Goal: Communication & Community: Share content

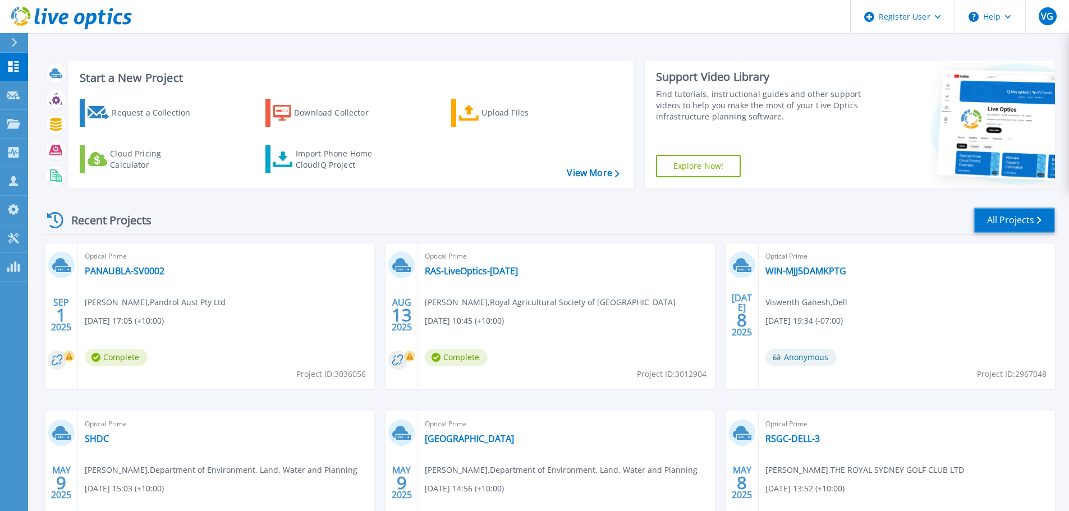
click at [1003, 225] on link "All Projects" at bounding box center [1013, 220] width 81 height 25
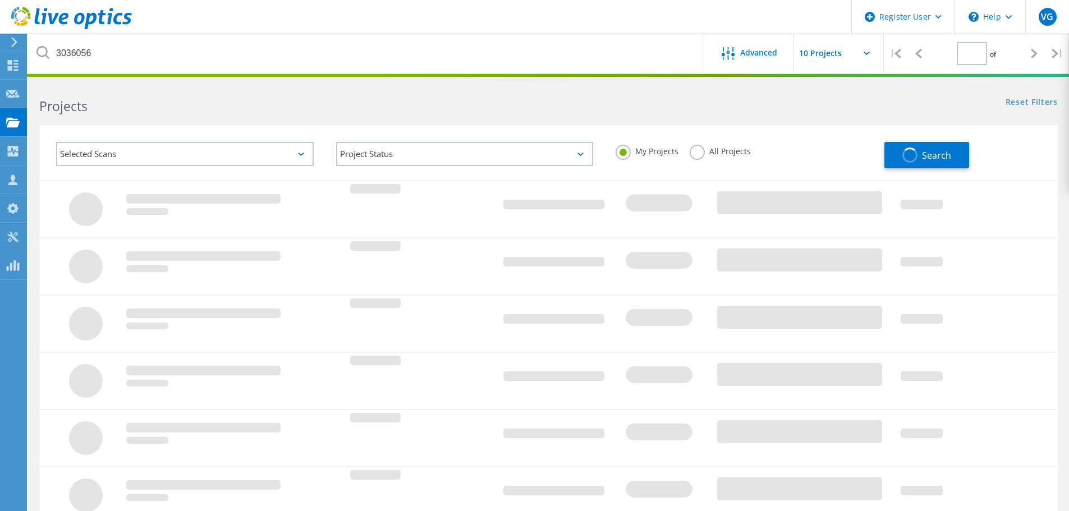
type input "1"
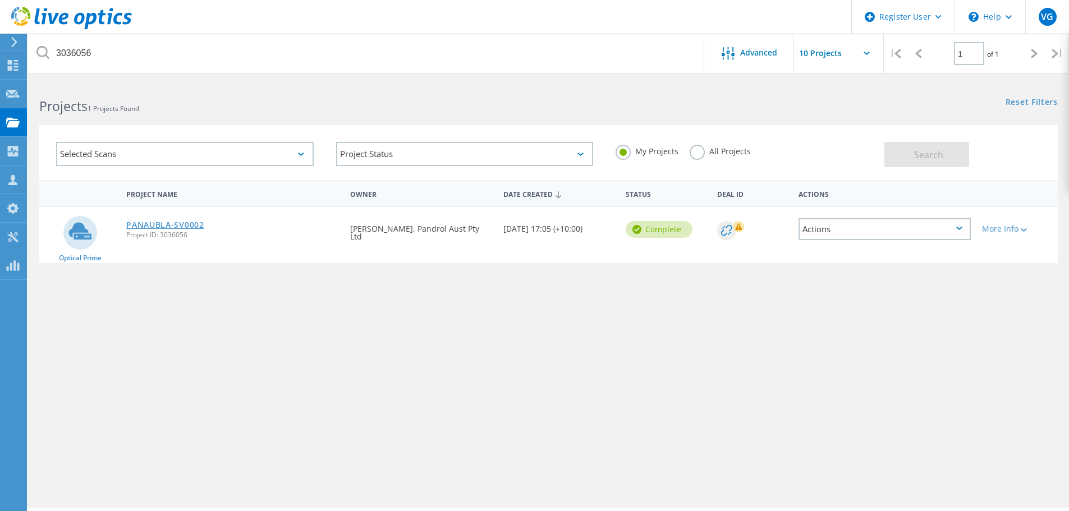
click at [181, 227] on link "PANAUBLA-SV0002" at bounding box center [165, 225] width 78 height 8
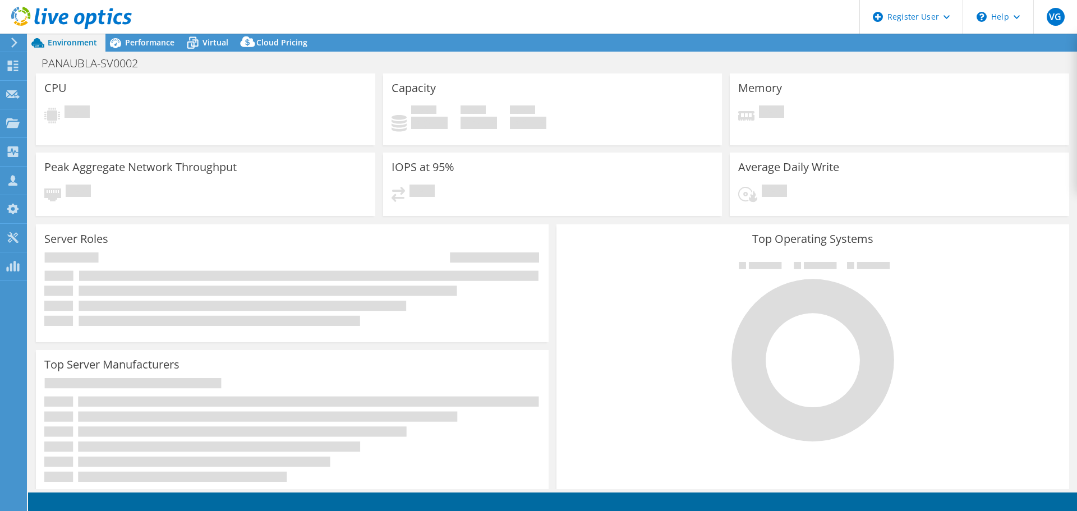
select select "USD"
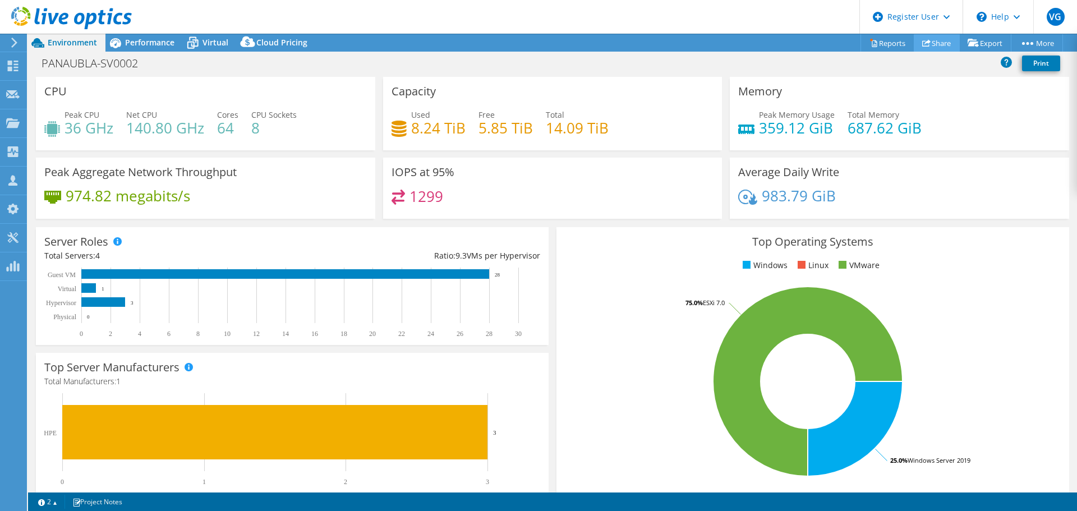
click at [936, 41] on link "Share" at bounding box center [937, 42] width 46 height 17
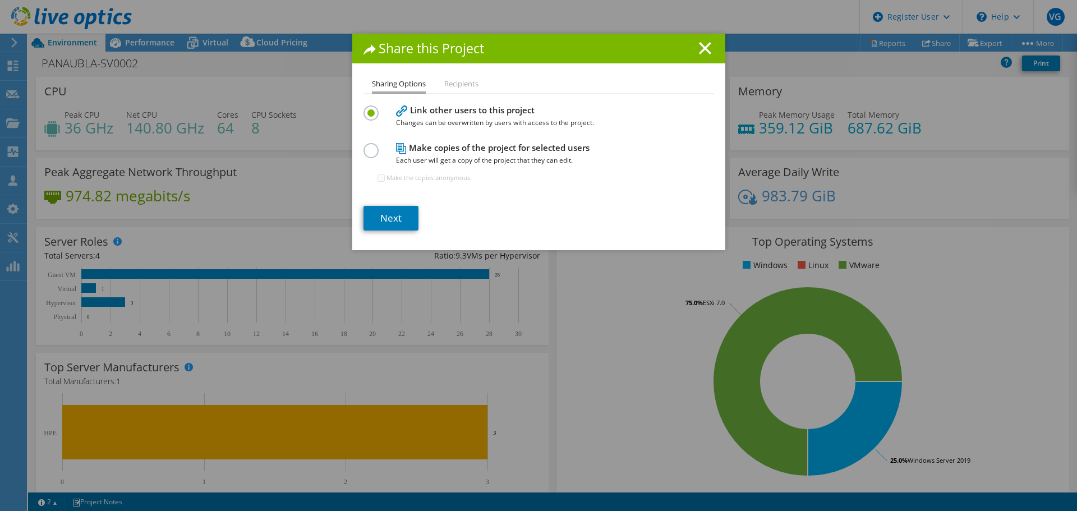
click at [453, 151] on h4 "Make copies of the project for selected users Each user will get a copy of the …" at bounding box center [536, 153] width 281 height 25
click at [368, 146] on label at bounding box center [374, 144] width 20 height 3
click at [0, 0] on input "radio" at bounding box center [0, 0] width 0 height 0
click at [379, 222] on link "Next" at bounding box center [391, 218] width 55 height 25
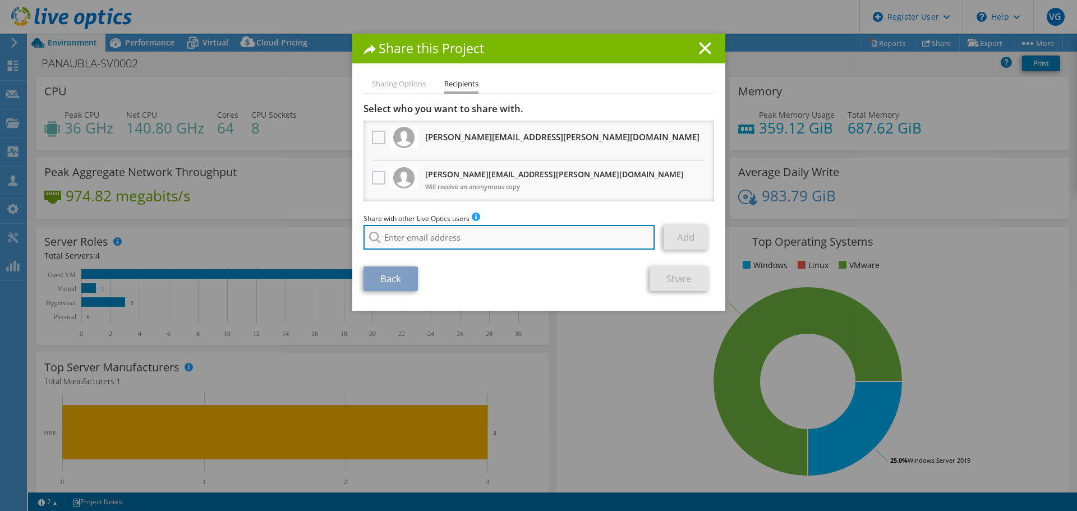
click at [479, 241] on input "search" at bounding box center [510, 237] width 292 height 25
paste input "[EMAIL_ADDRESS][DOMAIN_NAME]"
type input "[EMAIL_ADDRESS][DOMAIN_NAME]"
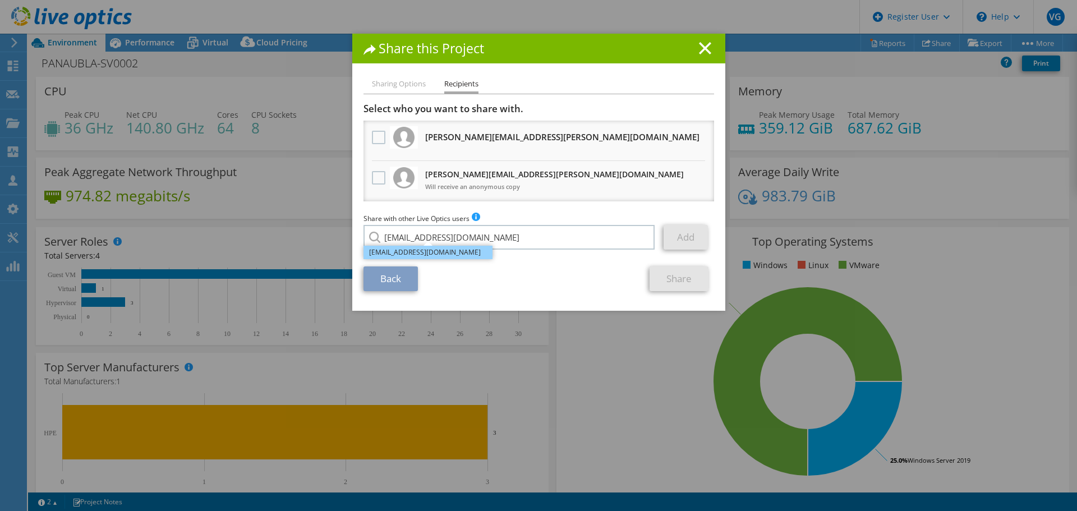
click at [445, 255] on li "[EMAIL_ADDRESS][DOMAIN_NAME]" at bounding box center [428, 252] width 129 height 13
click at [686, 242] on link "Add" at bounding box center [686, 237] width 44 height 25
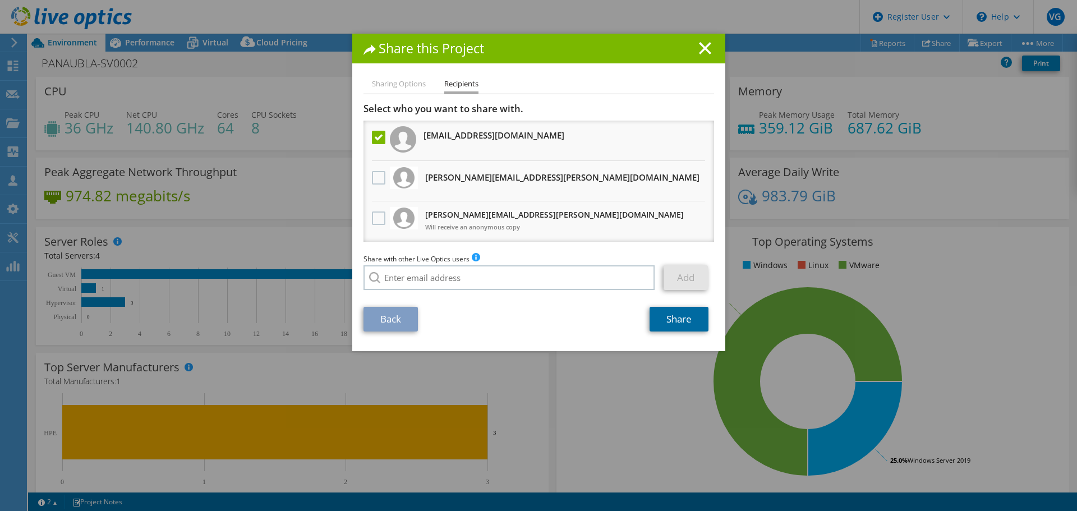
click at [678, 315] on link "Share" at bounding box center [679, 319] width 59 height 25
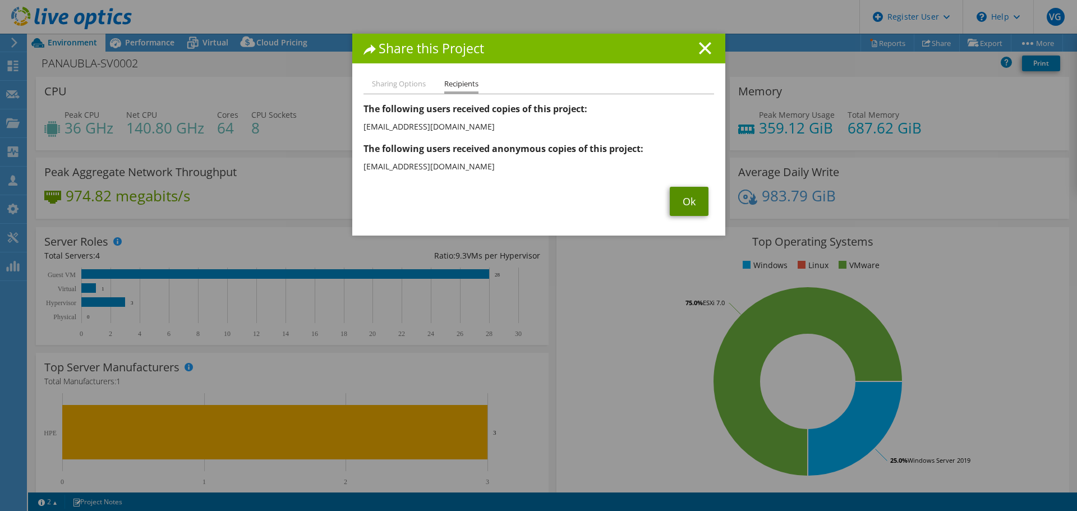
click at [684, 197] on link "Ok" at bounding box center [689, 201] width 39 height 29
